Goal: Communication & Community: Participate in discussion

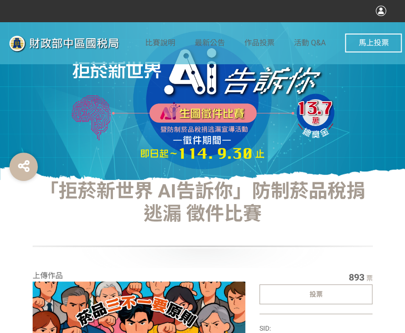
click at [314, 302] on div "投票" at bounding box center [315, 294] width 113 height 20
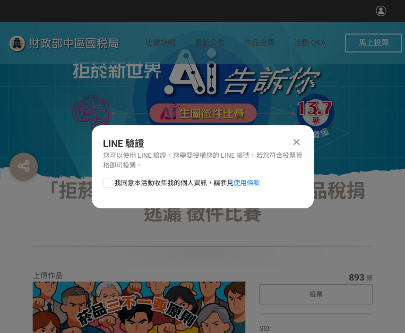
click at [106, 181] on div at bounding box center [107, 182] width 9 height 9
checkbox input "true"
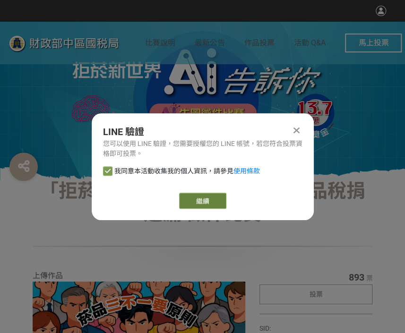
click at [215, 204] on link "繼續" at bounding box center [202, 201] width 47 height 16
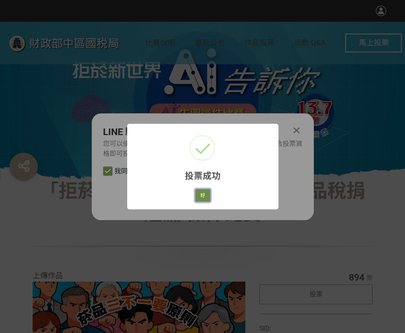
click at [202, 194] on button "好" at bounding box center [202, 195] width 15 height 13
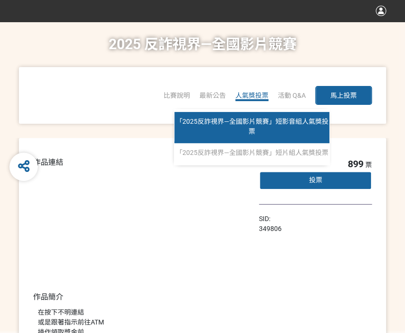
click at [246, 121] on span "「2025反詐視界—全國影片競賽」短影音組人氣獎投票" at bounding box center [252, 126] width 153 height 17
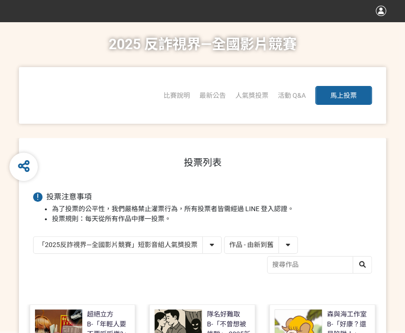
click at [241, 241] on select "作品 - 由新到舊 作品 - 由舊到新 票數 - 由多到少 票數 - 由少到多" at bounding box center [260, 245] width 73 height 17
select select "vote"
click at [224, 237] on select "作品 - 由新到舊 作品 - 由舊到新 票數 - 由多到少 票數 - 由少到多" at bounding box center [260, 245] width 73 height 17
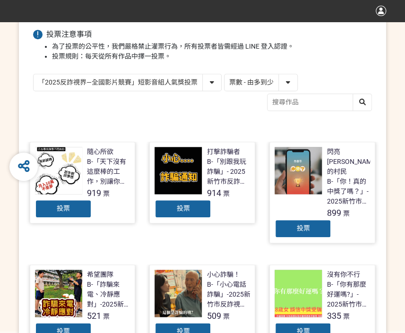
scroll to position [189, 0]
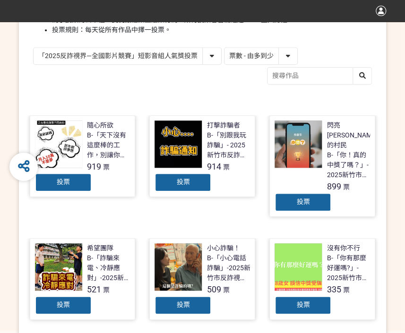
click at [52, 181] on div "投票" at bounding box center [63, 182] width 57 height 19
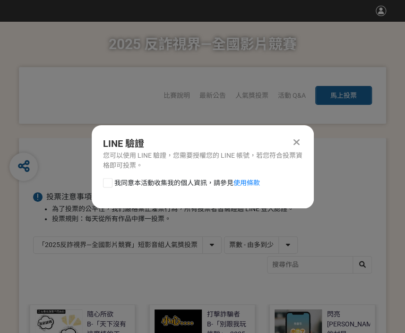
scroll to position [0, 0]
click at [110, 181] on div at bounding box center [107, 182] width 9 height 9
checkbox input "true"
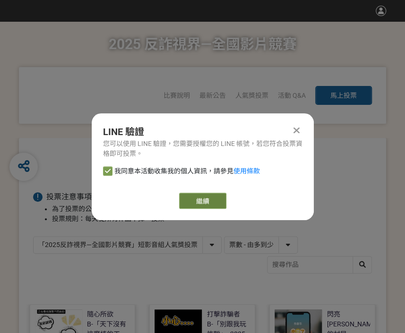
click at [213, 204] on link "繼續" at bounding box center [202, 201] width 47 height 16
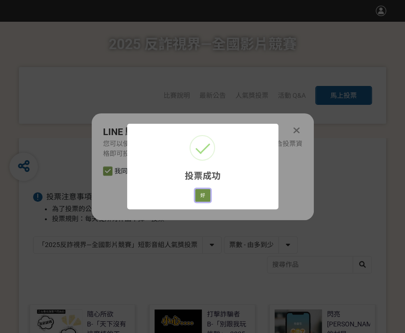
click at [202, 198] on button "好" at bounding box center [202, 195] width 15 height 13
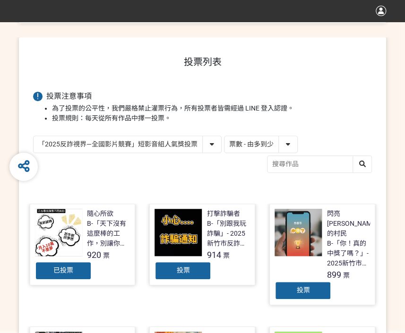
scroll to position [135, 0]
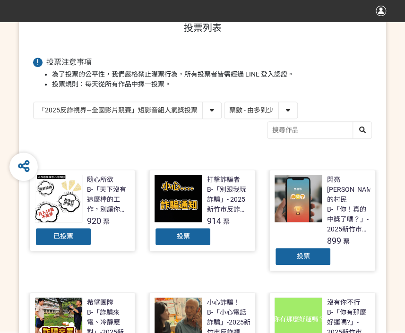
click at [174, 113] on select "「2025反詐視界—全國影片競賽」短影音組人氣獎投票 「2025反詐視界—全國影片競賽」短片組人氣獎投票" at bounding box center [128, 110] width 188 height 17
select select "13146"
click at [34, 102] on select "「2025反詐視界—全國影片競賽」短影音組人氣獎投票 「2025反詐視界—全國影片競賽」短片組人氣獎投票" at bounding box center [128, 110] width 188 height 17
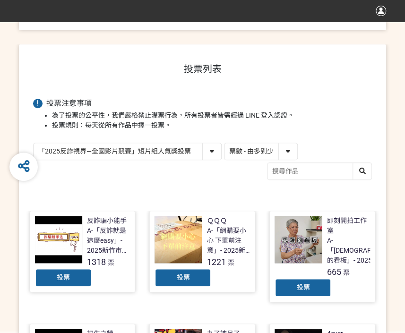
scroll to position [95, 0]
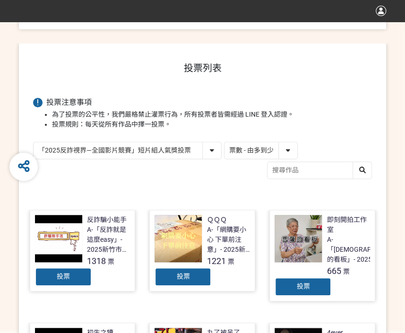
click at [76, 277] on div "投票" at bounding box center [63, 276] width 57 height 19
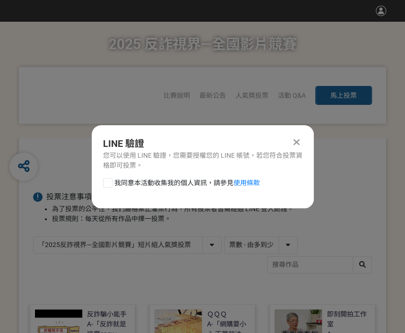
click at [100, 180] on div "我同意本活動收集我的個人資訊，請參見 使用條款" at bounding box center [203, 187] width 222 height 19
click at [112, 182] on label "我同意本活動收集我的個人資訊，請參見 使用條款" at bounding box center [181, 183] width 157 height 10
click at [110, 182] on input "我同意本活動收集我的個人資訊，請參見 使用條款" at bounding box center [106, 183] width 6 height 6
checkbox input "false"
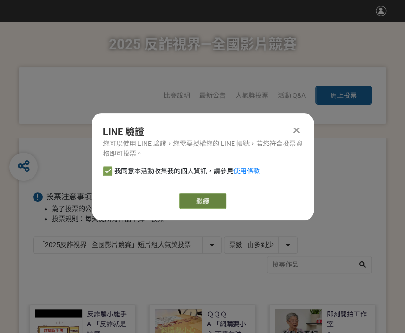
click at [195, 202] on link "繼續" at bounding box center [202, 201] width 47 height 16
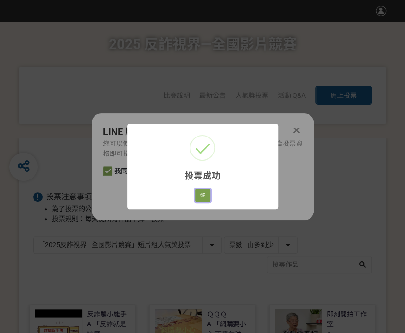
drag, startPoint x: 205, startPoint y: 198, endPoint x: 274, endPoint y: 202, distance: 68.6
click at [205, 198] on button "好" at bounding box center [202, 195] width 15 height 13
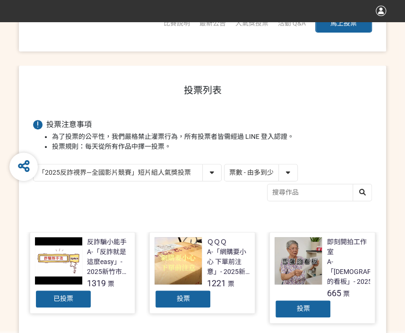
scroll to position [83, 0]
